Goal: Browse casually: Explore the website without a specific task or goal

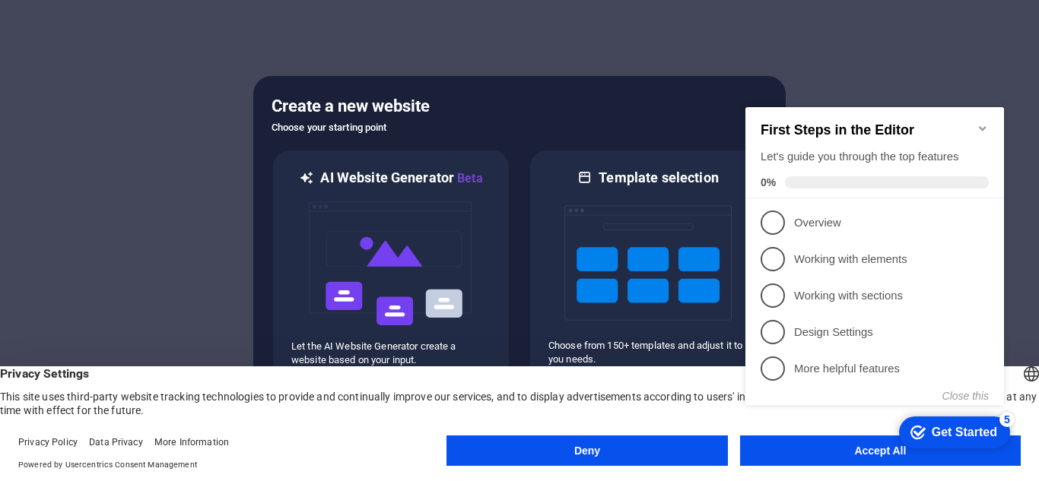
click at [861, 459] on button "Accept All" at bounding box center [880, 451] width 281 height 30
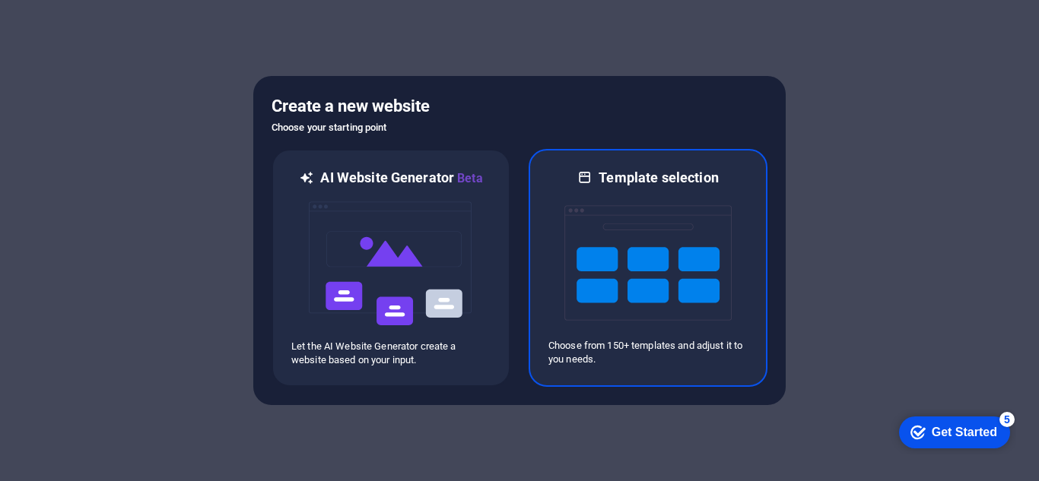
click at [631, 290] on img at bounding box center [647, 263] width 167 height 152
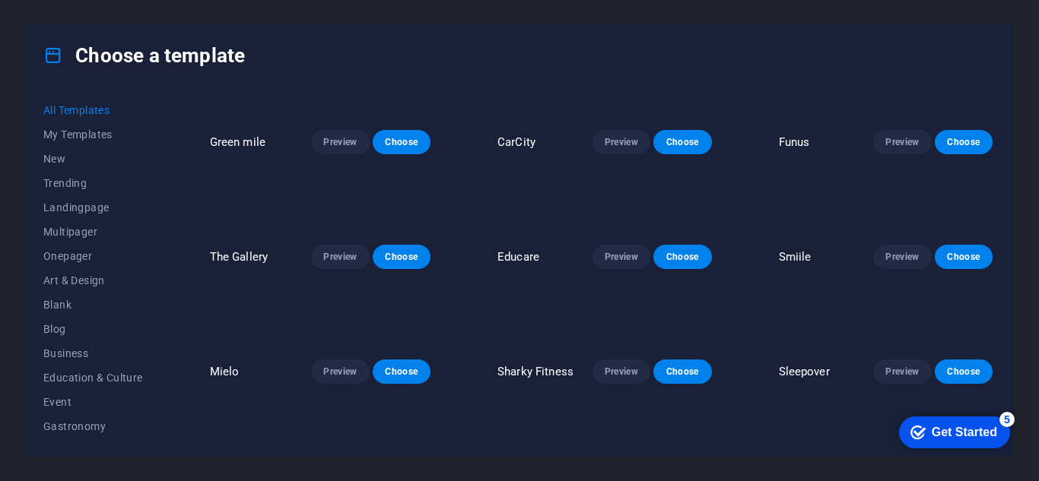
scroll to position [3422, 0]
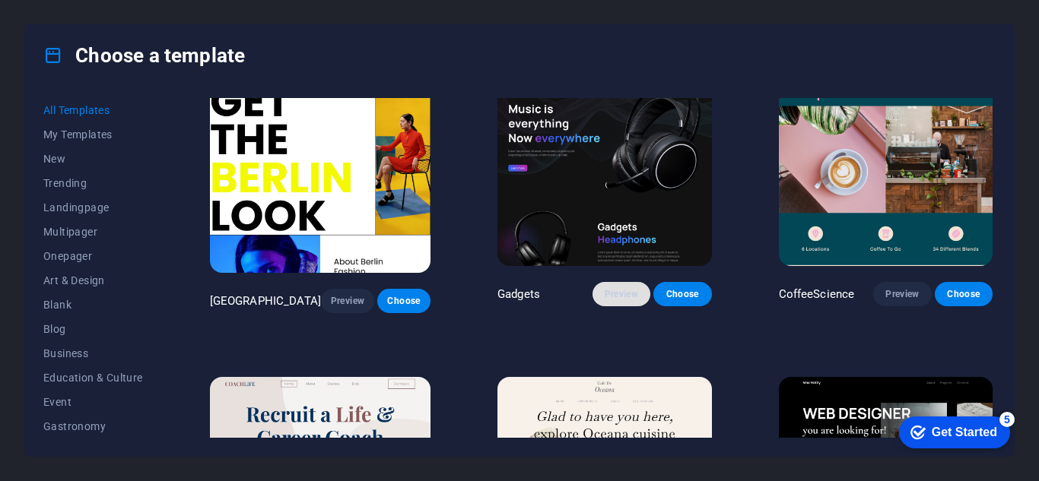
click at [622, 288] on span "Preview" at bounding box center [621, 294] width 33 height 12
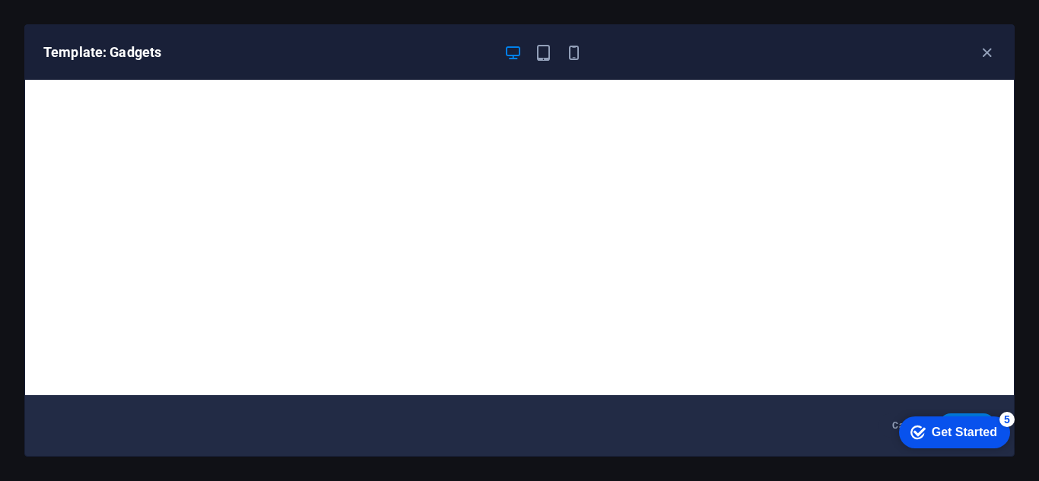
click at [985, 62] on div "Template: Gadgets" at bounding box center [519, 52] width 989 height 55
click at [983, 59] on icon "button" at bounding box center [986, 52] width 17 height 17
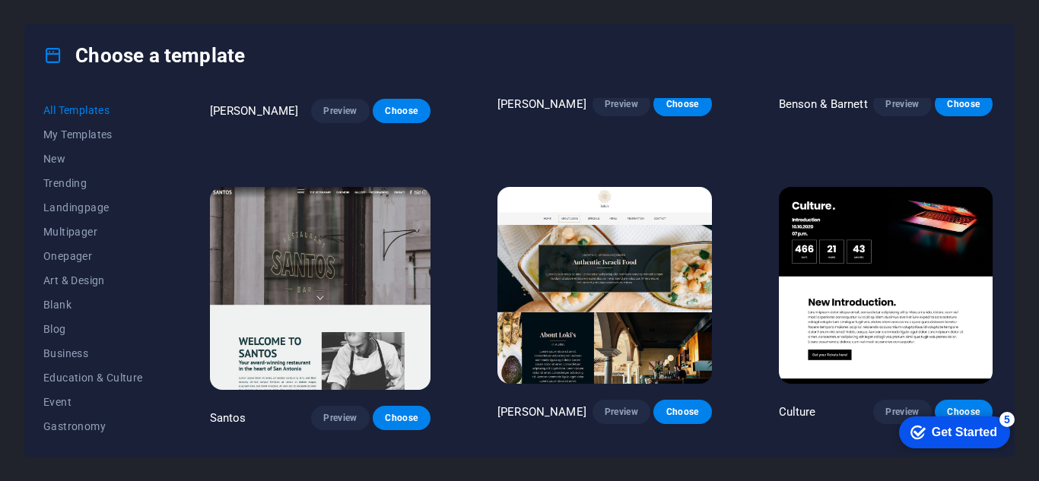
scroll to position [13840, 0]
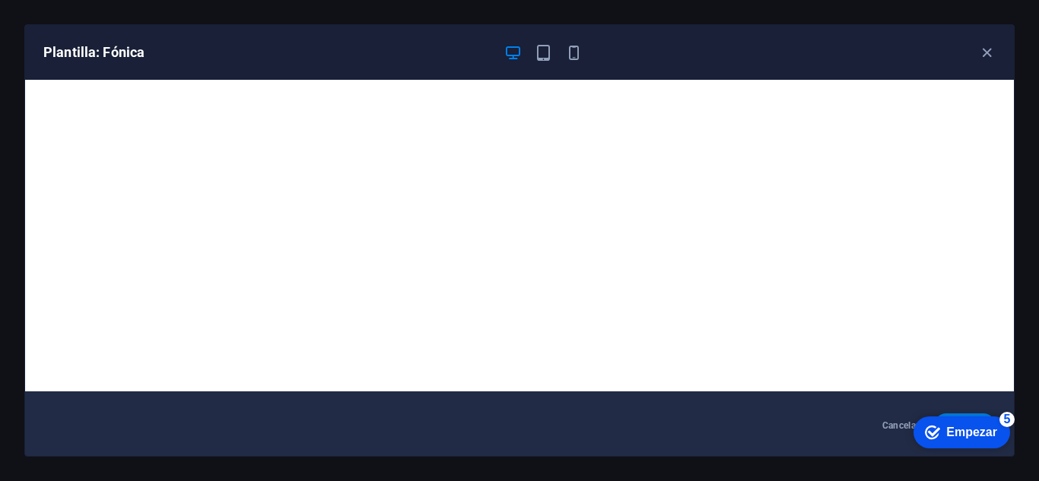
scroll to position [13831, 0]
click at [542, 53] on icon "button" at bounding box center [543, 52] width 17 height 17
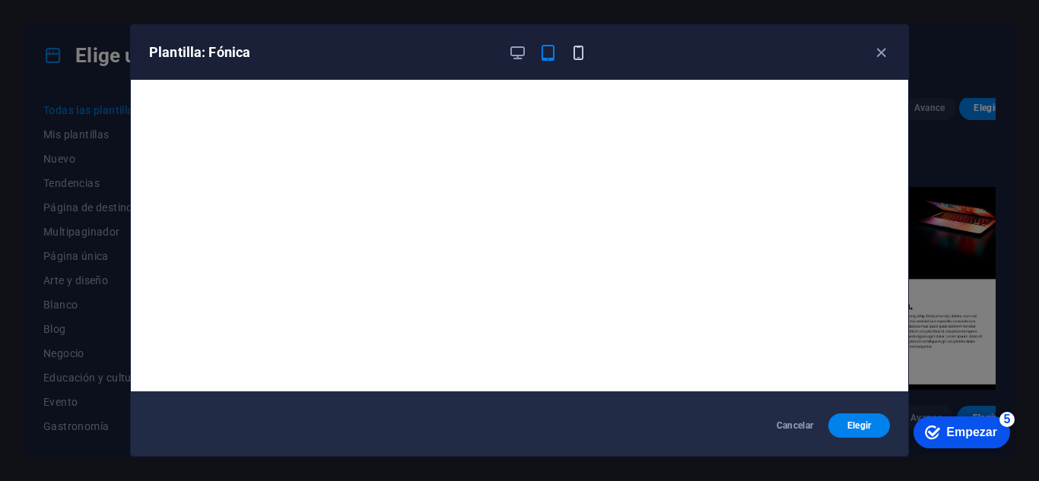
click at [576, 52] on icon "button" at bounding box center [578, 52] width 17 height 17
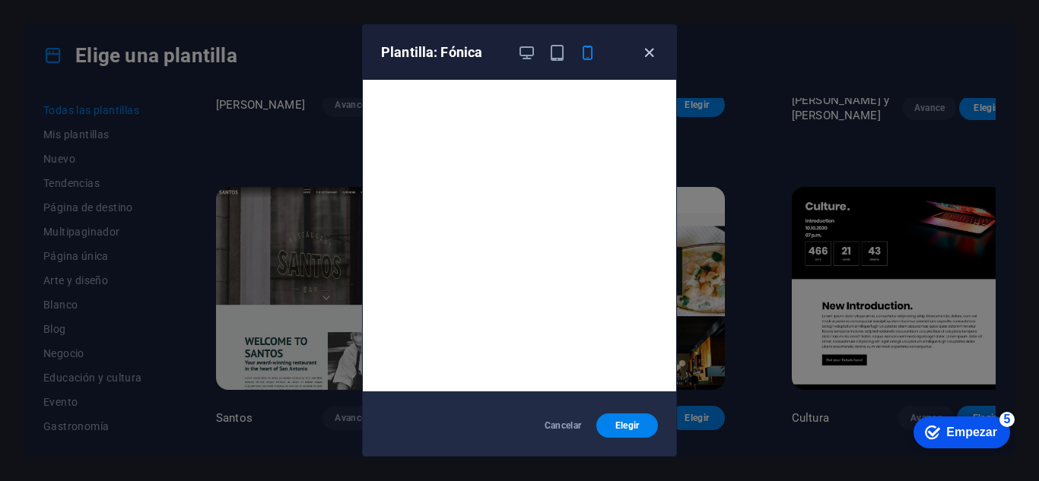
click at [650, 58] on icon "button" at bounding box center [648, 52] width 17 height 17
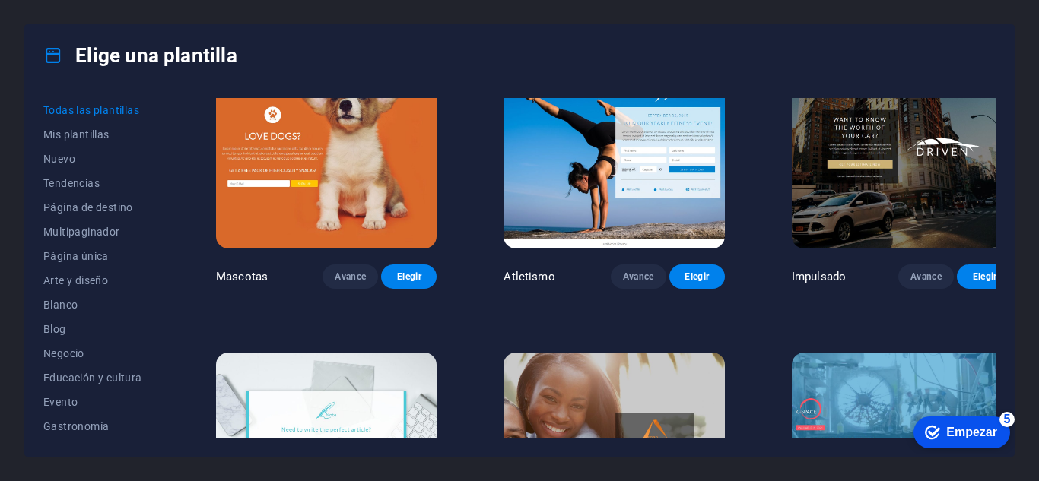
scroll to position [14971, 0]
